Goal: Download file/media

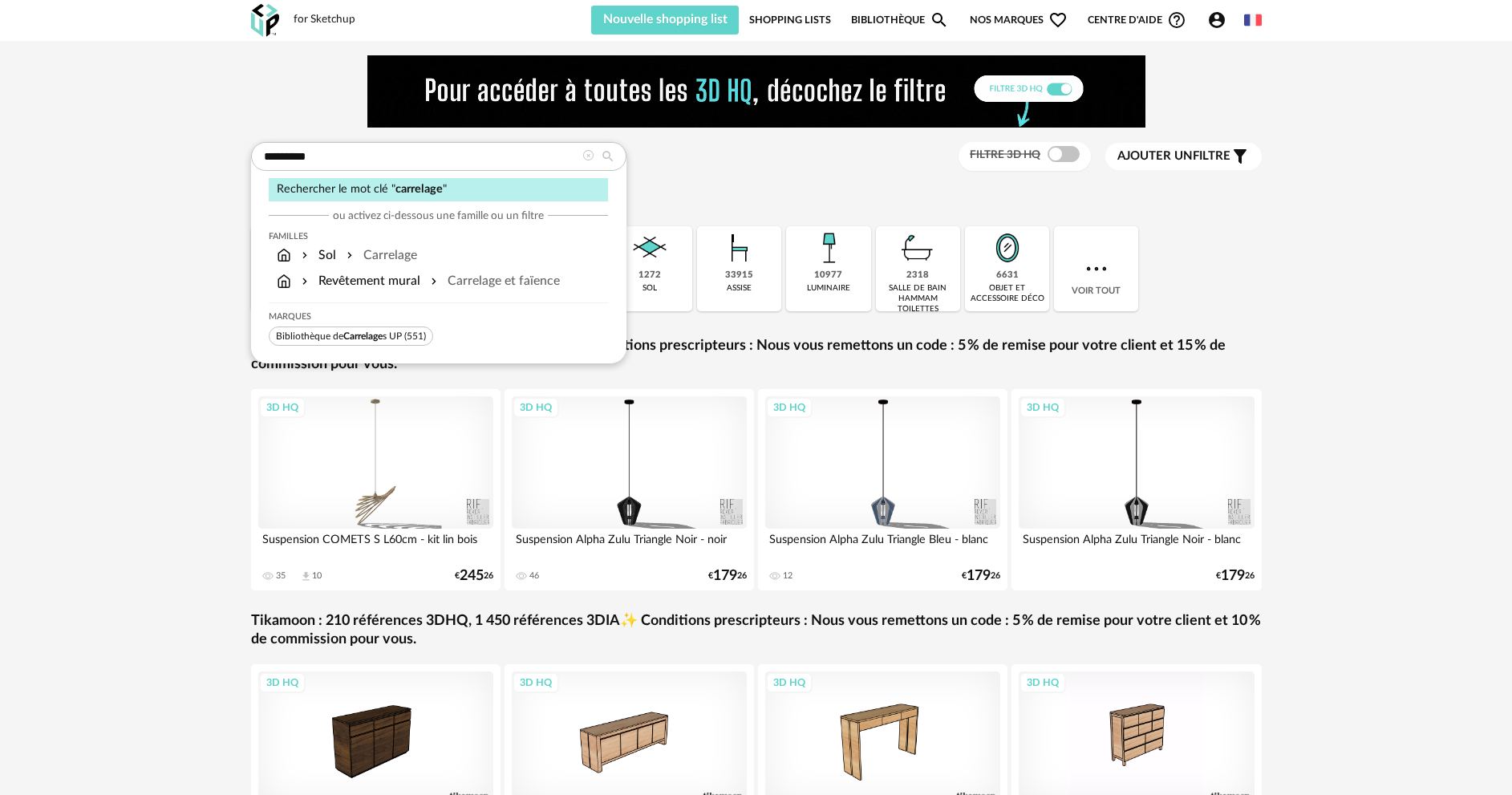
type input "*********"
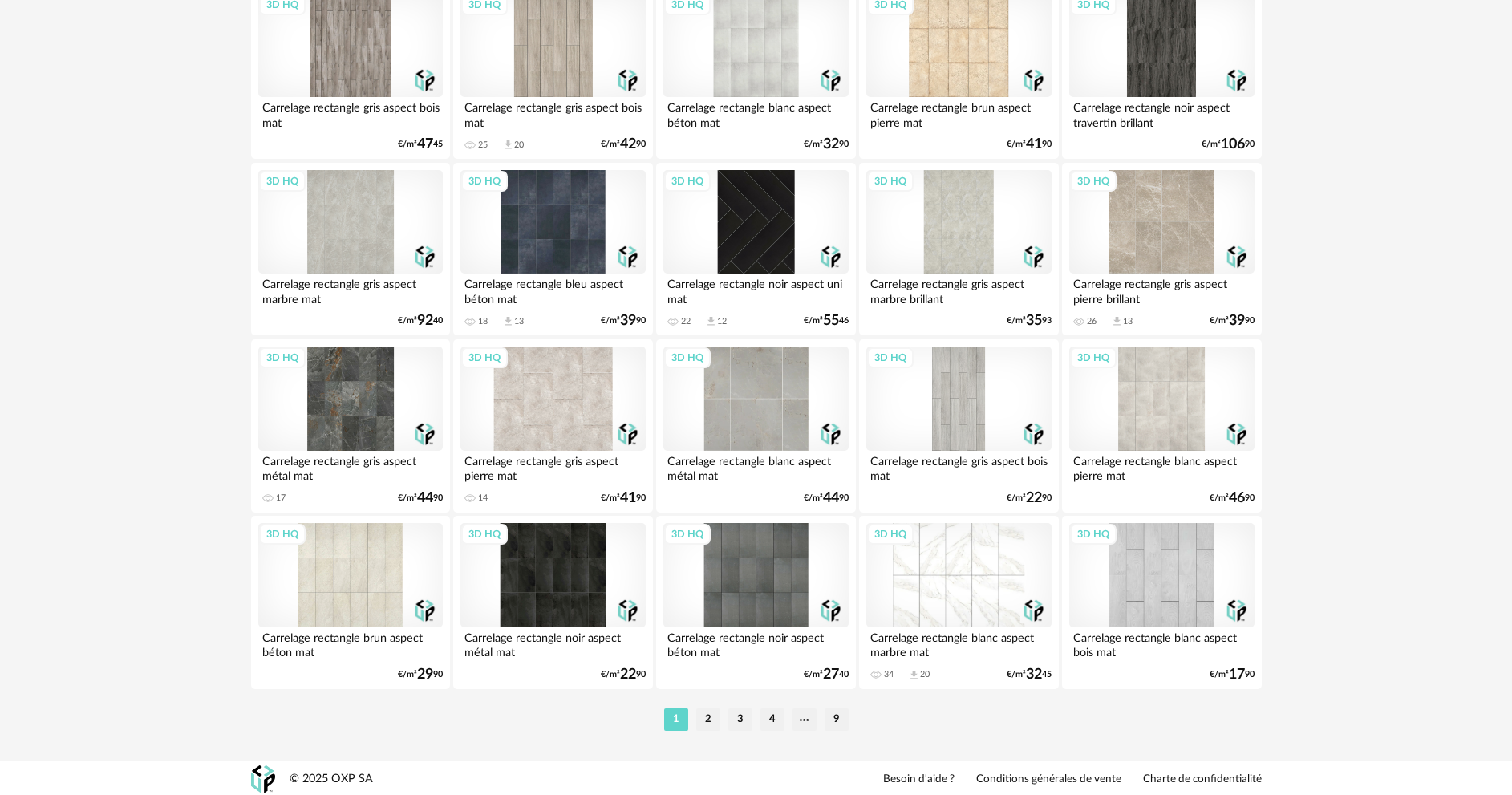
scroll to position [3152, 0]
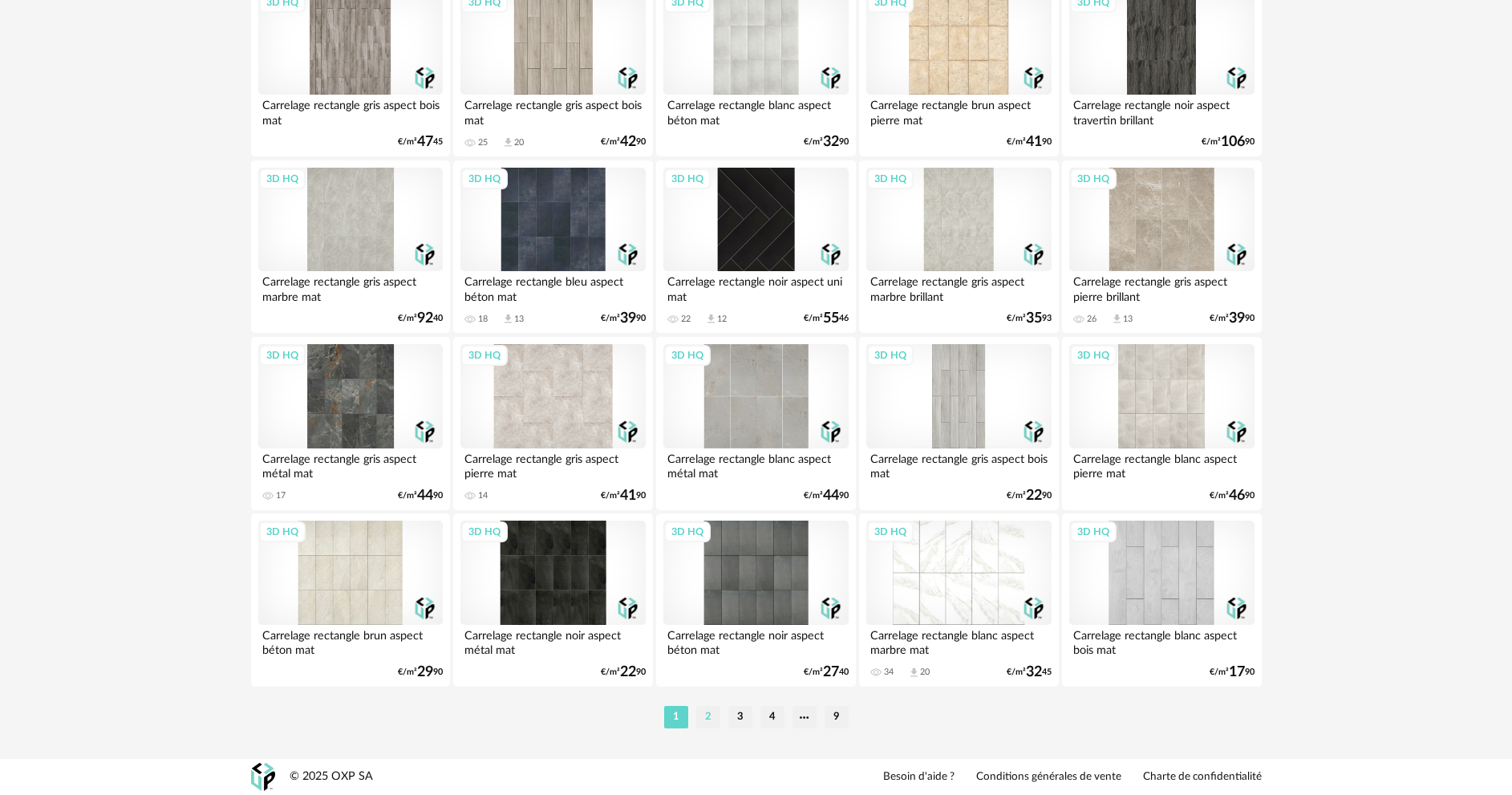
click at [701, 721] on li "2" at bounding box center [708, 717] width 24 height 22
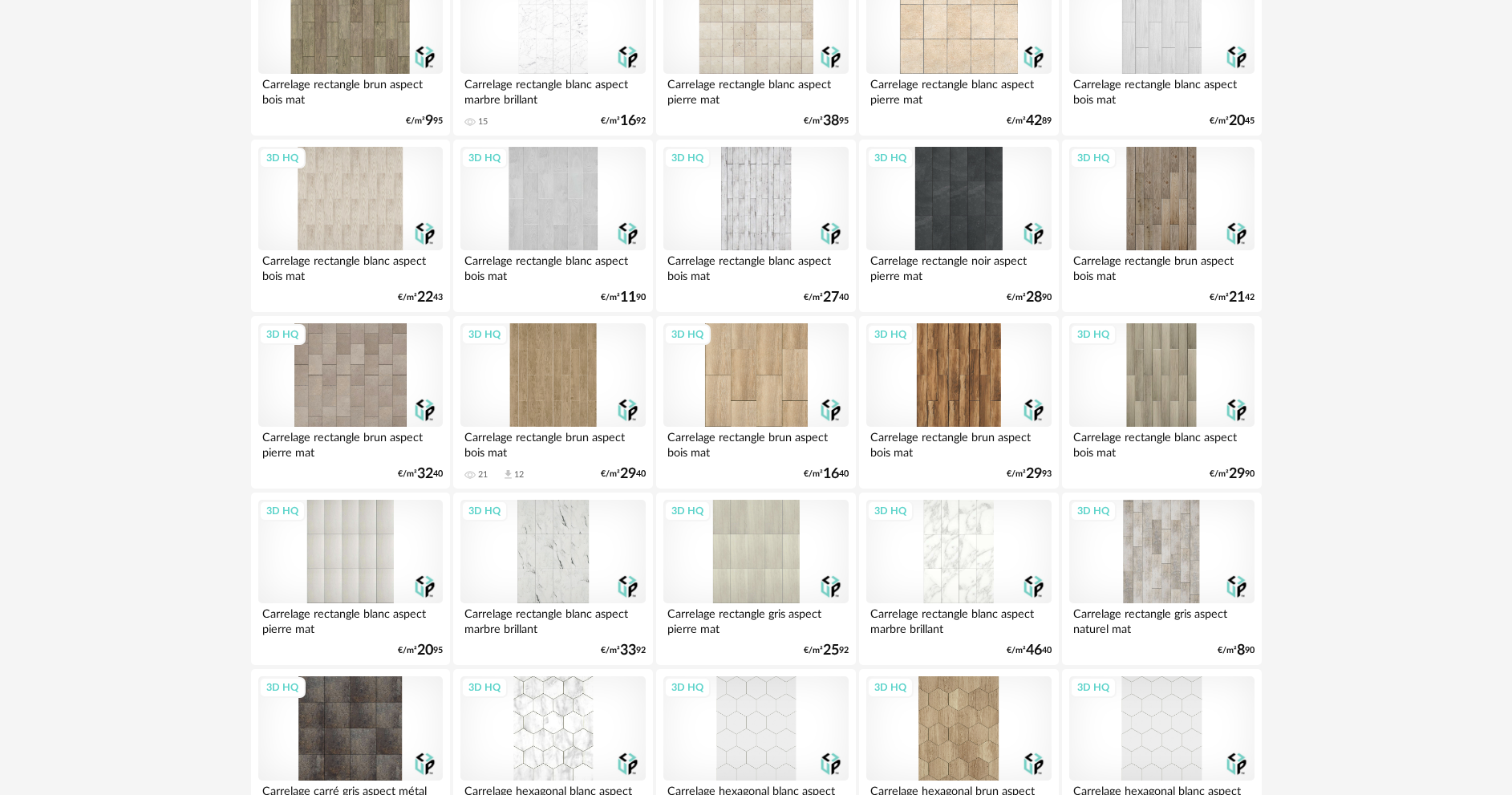
scroll to position [3130, 0]
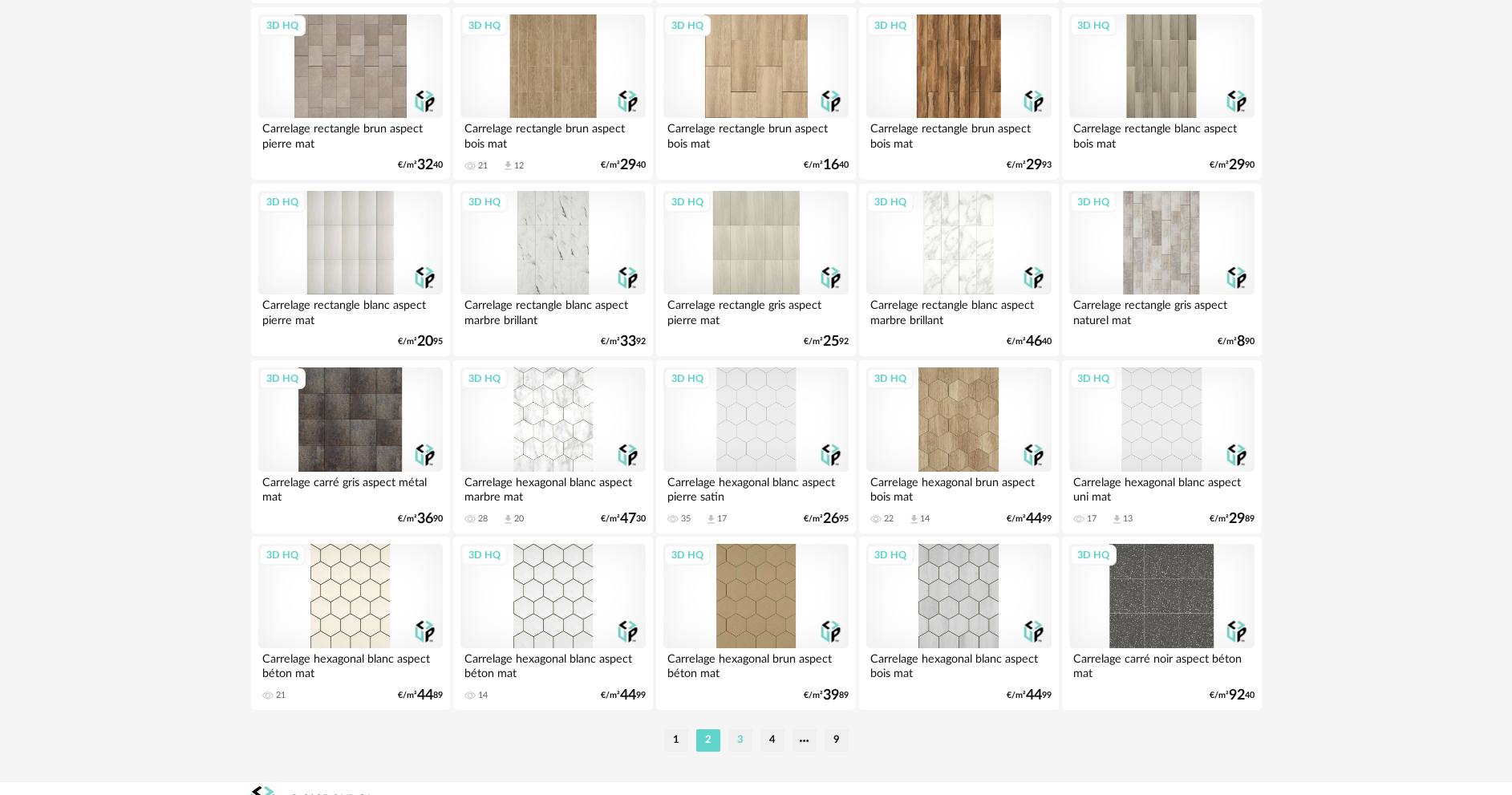
click at [748, 745] on li "3" at bounding box center [740, 741] width 24 height 22
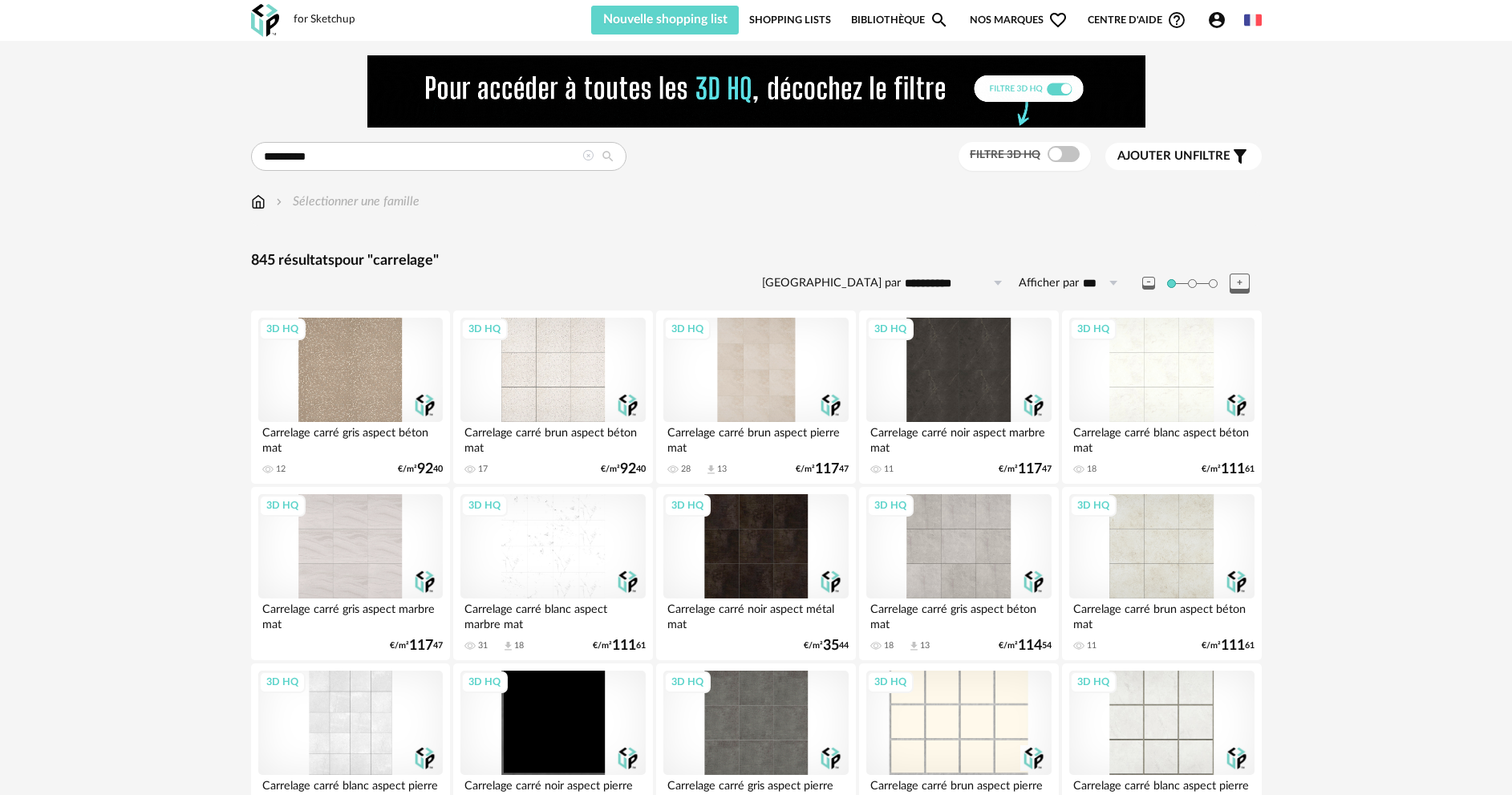
click at [1159, 386] on div "3D HQ" at bounding box center [1161, 370] width 184 height 105
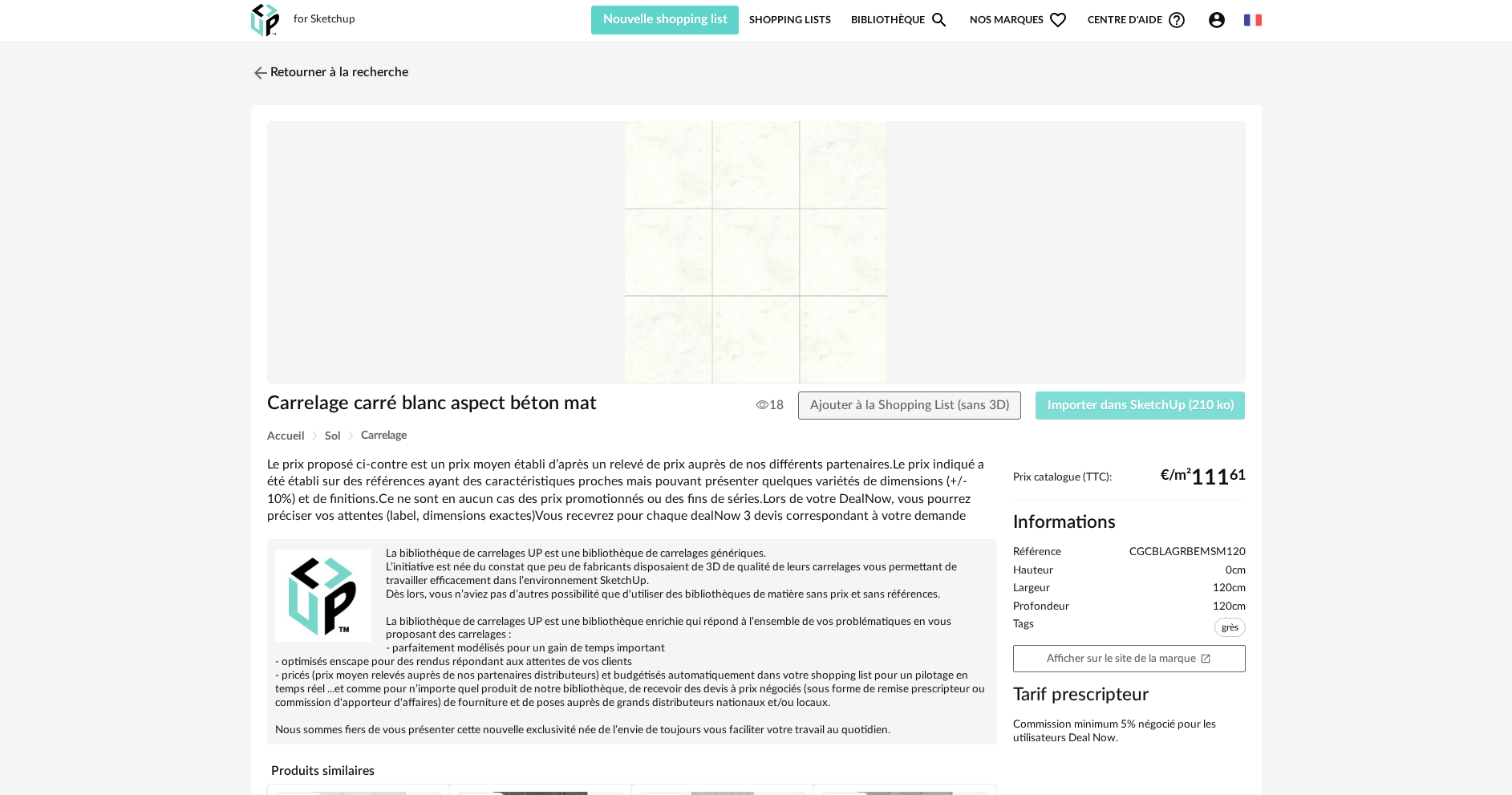
click at [1157, 399] on span "Importer dans SketchUp (210 ko)" at bounding box center [1140, 405] width 186 height 13
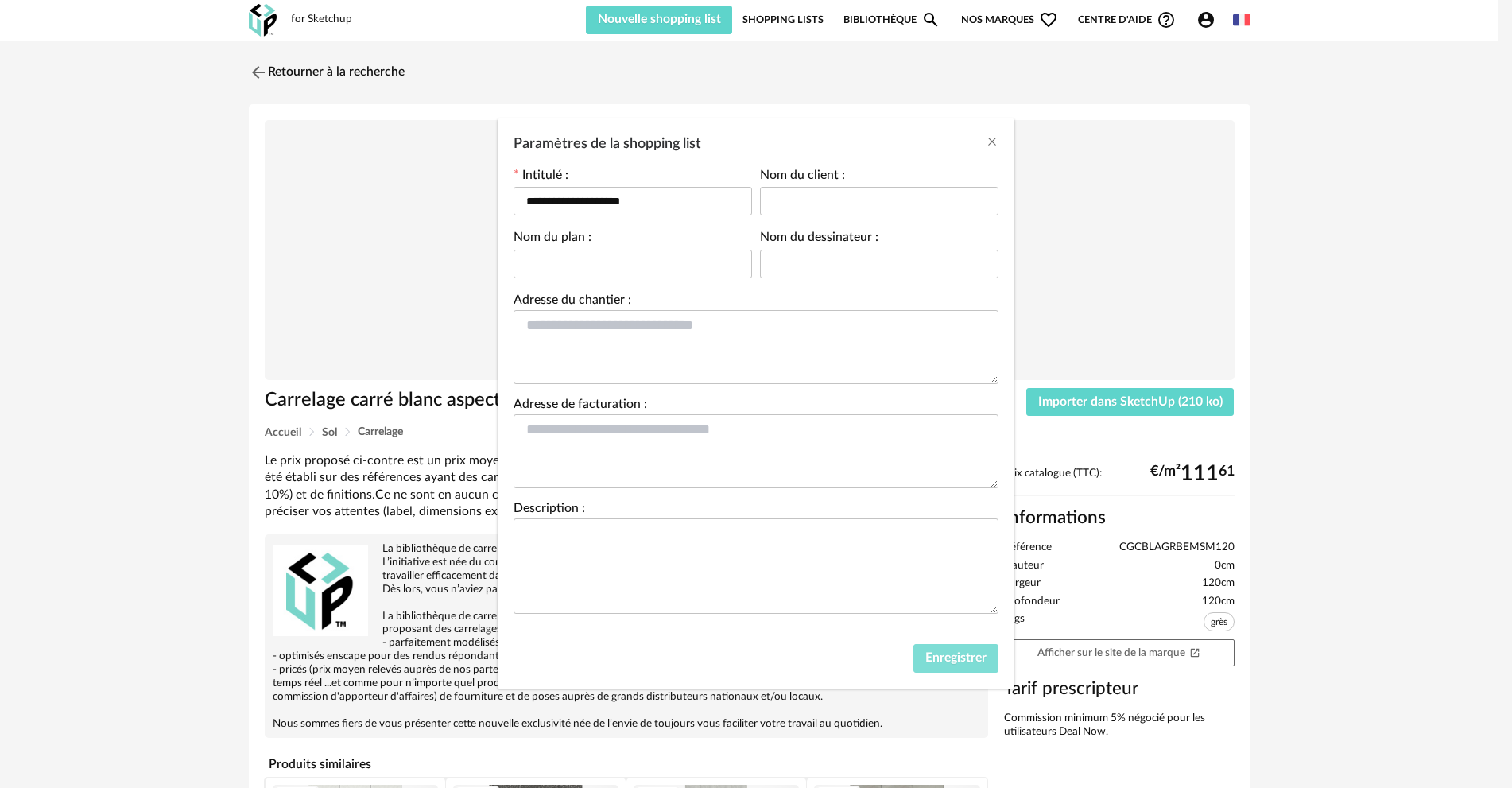
click at [984, 672] on button "Enregistrer" at bounding box center [956, 658] width 86 height 28
